Goal: Task Accomplishment & Management: Manage account settings

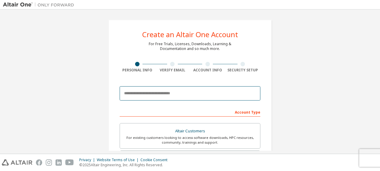
click at [152, 96] on input "email" at bounding box center [190, 93] width 141 height 14
type input "**********"
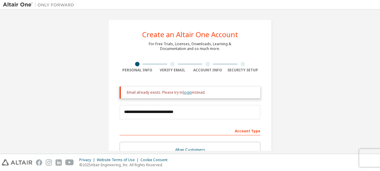
click at [183, 91] on link "login" at bounding box center [187, 92] width 9 height 5
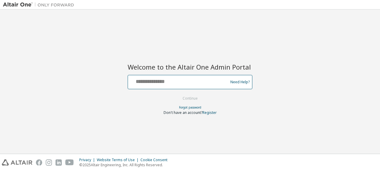
click at [180, 82] on input "text" at bounding box center [178, 80] width 97 height 9
type input "**********"
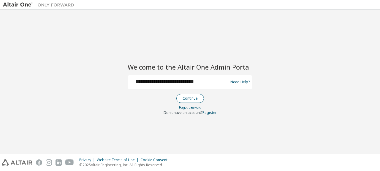
click at [183, 96] on button "Continue" at bounding box center [190, 98] width 28 height 9
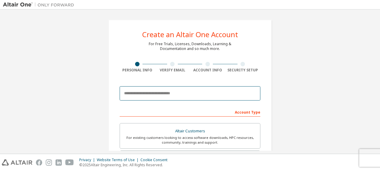
click at [161, 92] on input "email" at bounding box center [190, 93] width 141 height 14
type input "**********"
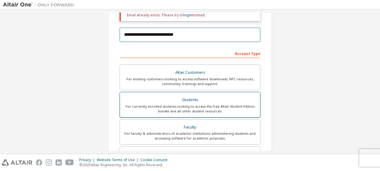
scroll to position [77, 0]
click at [190, 100] on div "Students" at bounding box center [189, 100] width 133 height 8
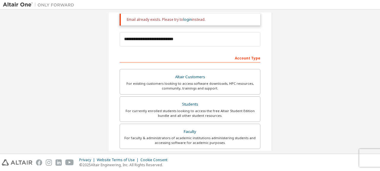
scroll to position [96, 0]
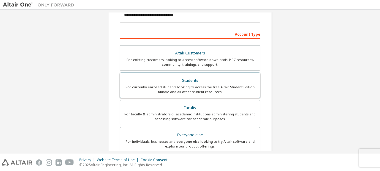
click at [178, 86] on div "For currently enrolled students looking to access the free Altair Student Editi…" at bounding box center [189, 89] width 133 height 9
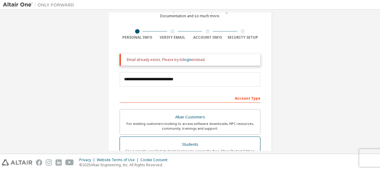
scroll to position [0, 0]
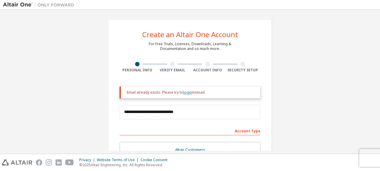
click at [183, 93] on link "login" at bounding box center [187, 92] width 9 height 5
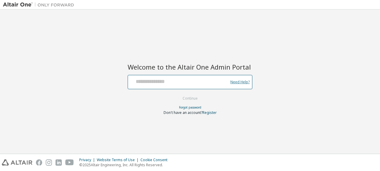
click at [232, 82] on link "Need Help?" at bounding box center [239, 82] width 19 height 0
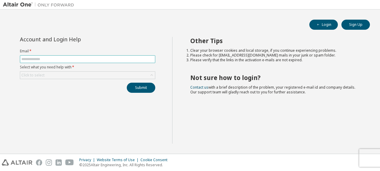
click at [40, 60] on input "text" at bounding box center [87, 59] width 132 height 5
type input "**********"
click at [151, 75] on icon at bounding box center [152, 75] width 6 height 6
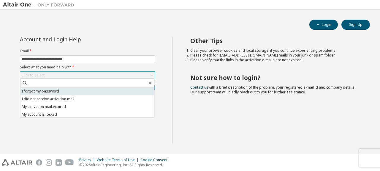
click at [50, 92] on li "I forgot my password" at bounding box center [87, 91] width 134 height 8
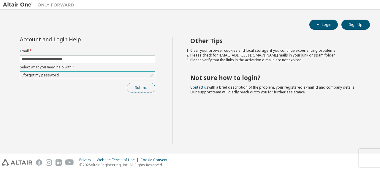
click at [131, 86] on button "Submit" at bounding box center [141, 88] width 28 height 10
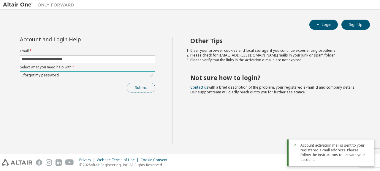
click at [135, 88] on button "Submit" at bounding box center [141, 88] width 28 height 10
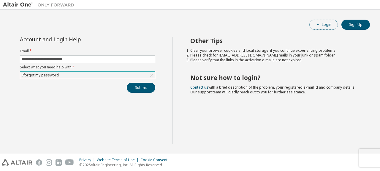
click at [314, 28] on button "Login" at bounding box center [323, 25] width 28 height 10
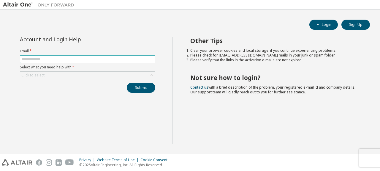
click at [112, 60] on input "text" at bounding box center [87, 59] width 132 height 5
type input "**********"
click at [149, 75] on icon at bounding box center [152, 75] width 6 height 6
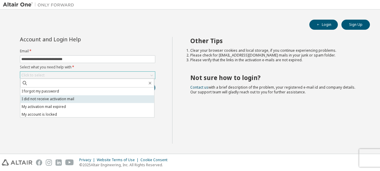
click at [100, 97] on li "I did not receive activation mail" at bounding box center [87, 99] width 134 height 8
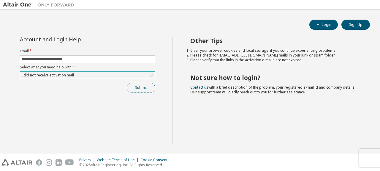
click at [135, 87] on button "Submit" at bounding box center [141, 88] width 28 height 10
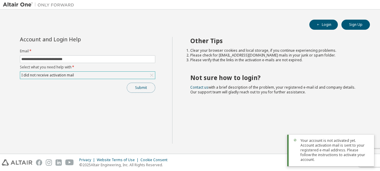
click at [135, 87] on button "Submit" at bounding box center [141, 88] width 28 height 10
